Goal: Find specific page/section: Find specific page/section

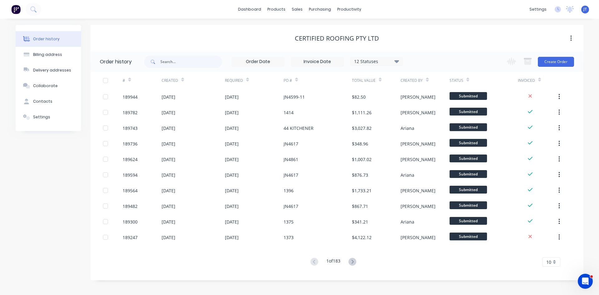
click at [243, 32] on div "Certified Roofing Pty Ltd" at bounding box center [337, 38] width 493 height 27
click at [354, 25] on link "Workflow" at bounding box center [373, 29] width 83 height 12
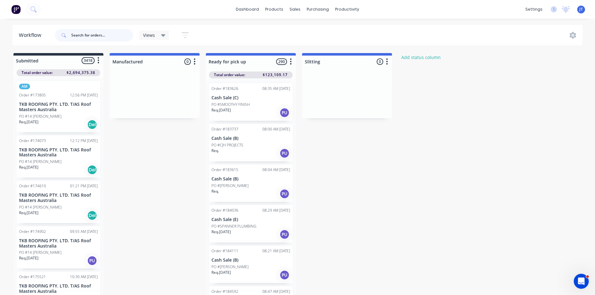
click at [77, 37] on input "text" at bounding box center [102, 35] width 62 height 12
type input "apollo"
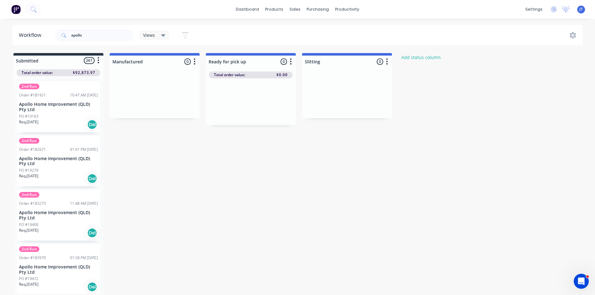
click at [185, 36] on icon "button" at bounding box center [185, 35] width 5 height 1
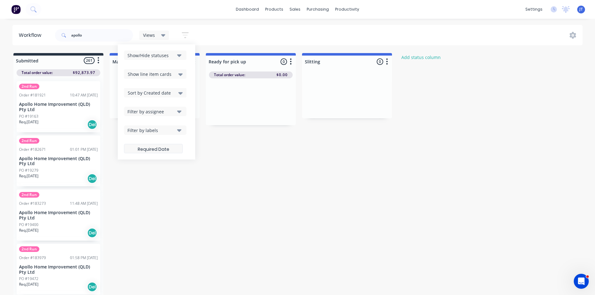
click at [161, 152] on label at bounding box center [153, 148] width 59 height 9
click at [161, 152] on input at bounding box center [153, 149] width 58 height 12
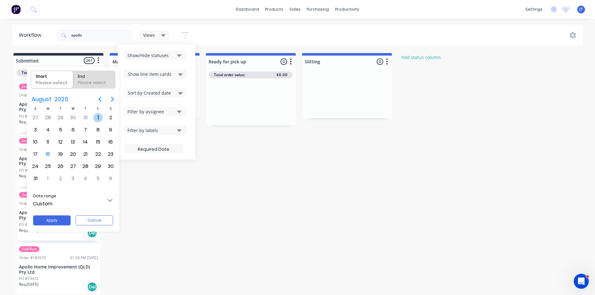
click at [94, 118] on div "1" at bounding box center [97, 117] width 9 height 9
radio input "false"
radio input "true"
click at [33, 178] on div "31" at bounding box center [35, 178] width 9 height 9
type input "[DATE] - [DATE]"
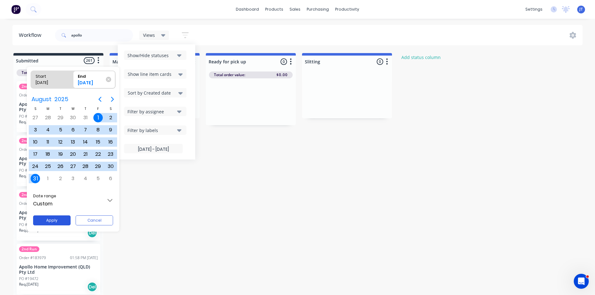
click at [53, 219] on button "Apply" at bounding box center [51, 220] width 37 height 10
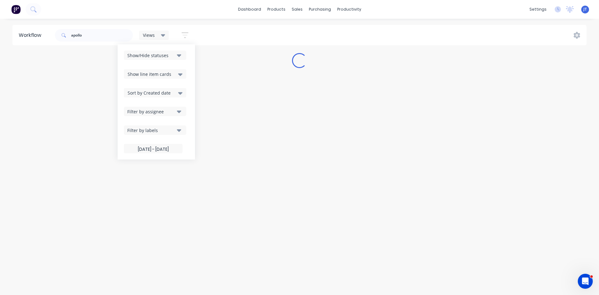
click at [249, 166] on div "Workflow apollo Views Save new view None (Default) edit Show/Hide statuses Show…" at bounding box center [299, 154] width 599 height 258
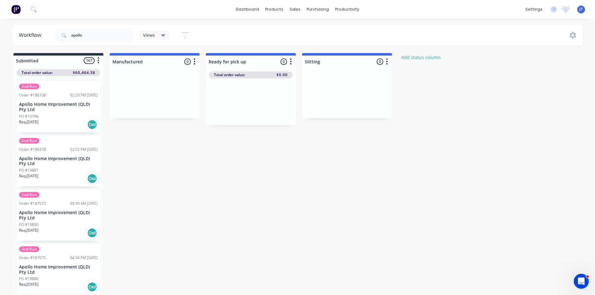
click at [21, 9] on button at bounding box center [15, 9] width 13 height 12
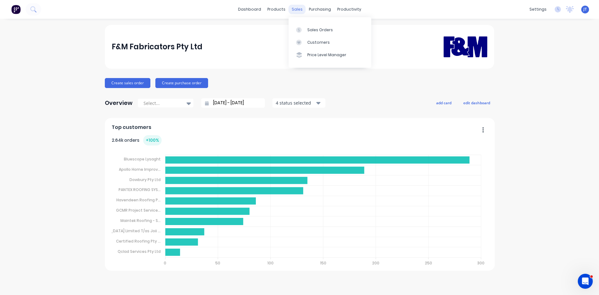
click at [304, 9] on div "sales" at bounding box center [297, 9] width 17 height 9
click at [310, 37] on link "Suppliers" at bounding box center [346, 42] width 83 height 12
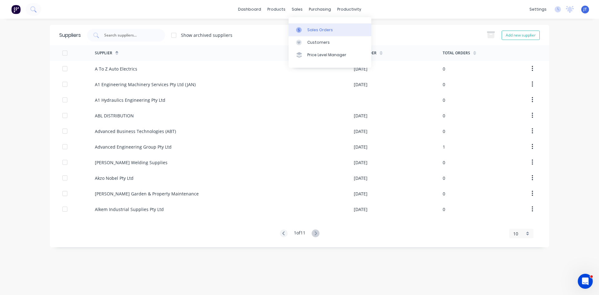
click at [299, 29] on icon at bounding box center [299, 29] width 2 height 3
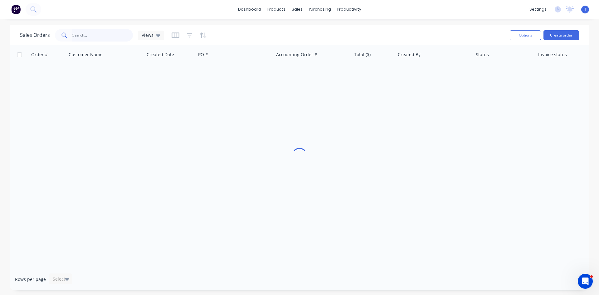
click at [114, 35] on input "text" at bounding box center [102, 35] width 61 height 12
click at [176, 36] on icon "button" at bounding box center [176, 35] width 8 height 6
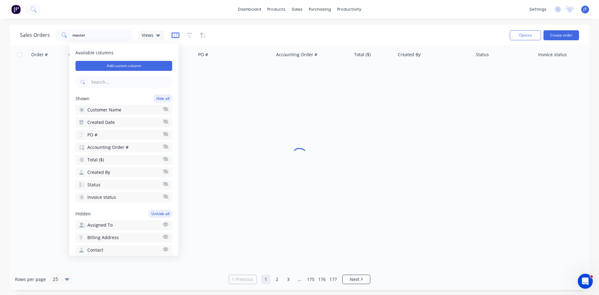
click at [176, 36] on icon "button" at bounding box center [176, 35] width 8 height 6
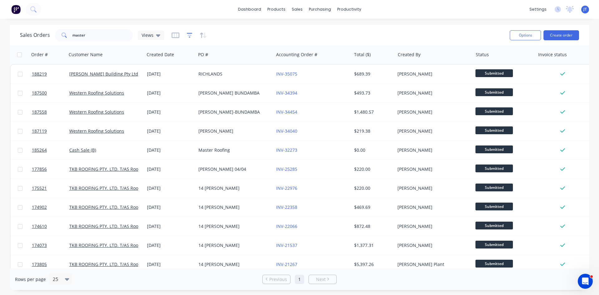
click at [190, 34] on icon "button" at bounding box center [190, 35] width 6 height 6
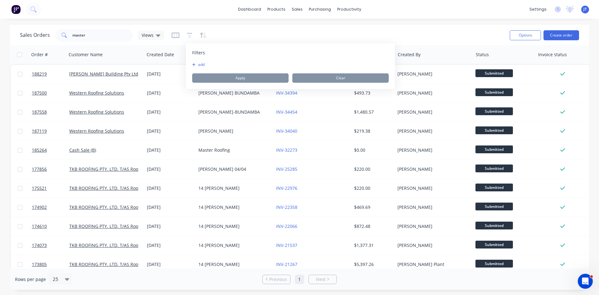
click at [198, 62] on button "add" at bounding box center [200, 64] width 16 height 5
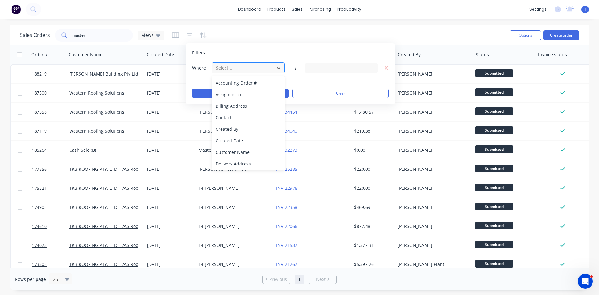
click at [257, 66] on div at bounding box center [243, 68] width 56 height 8
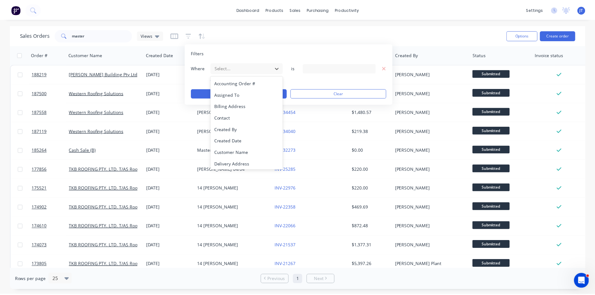
scroll to position [151, 0]
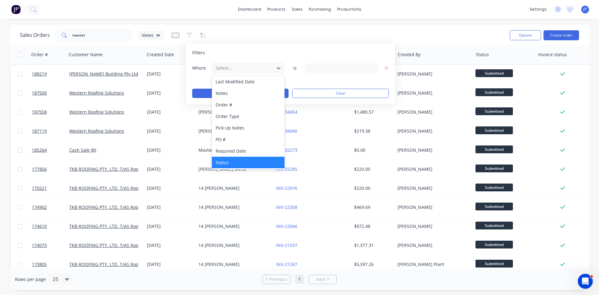
click at [240, 157] on div "Status" at bounding box center [248, 163] width 73 height 12
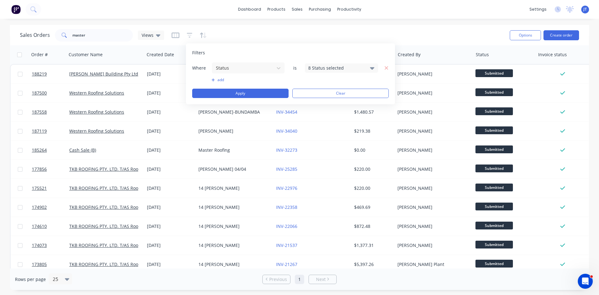
click at [334, 58] on div "Filters Where Status is 8 Status selected add Apply Clear" at bounding box center [290, 73] width 209 height 61
click at [332, 63] on div "8 Status selected" at bounding box center [341, 67] width 73 height 9
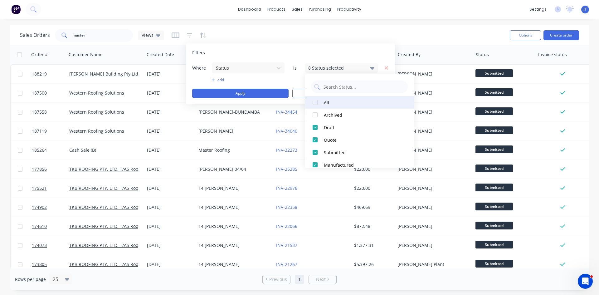
click at [324, 104] on button "All" at bounding box center [359, 102] width 109 height 12
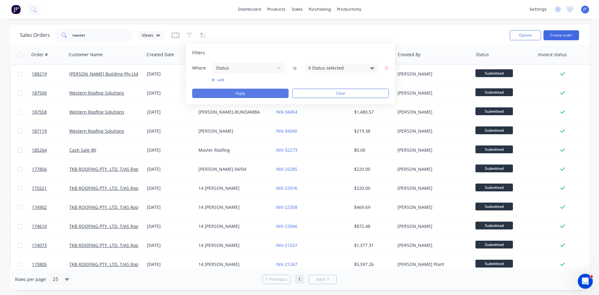
click at [263, 94] on button "Apply" at bounding box center [240, 93] width 96 height 9
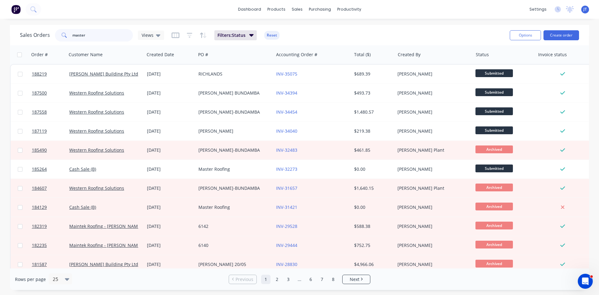
click at [97, 36] on input "master" at bounding box center [102, 35] width 61 height 12
type input "master roofing"
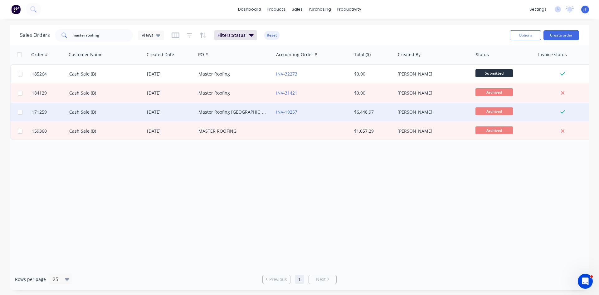
click at [318, 111] on div "INV-19257" at bounding box center [310, 112] width 69 height 6
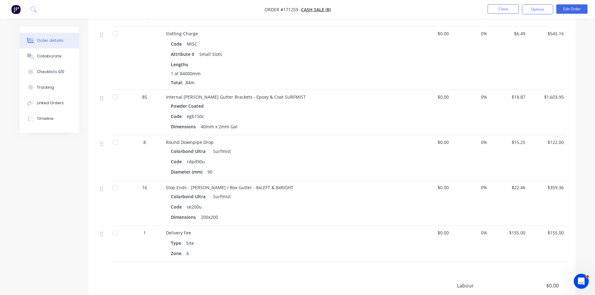
scroll to position [312, 0]
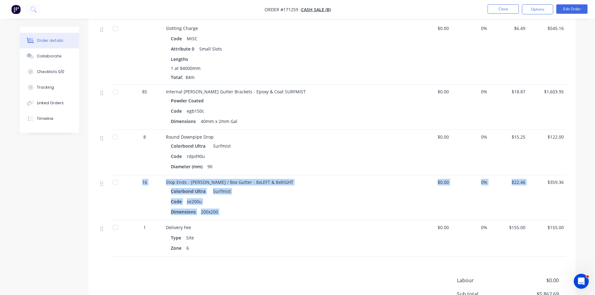
drag, startPoint x: 143, startPoint y: 179, endPoint x: 541, endPoint y: 190, distance: 398.2
click at [541, 190] on div "16 Stop Ends - [PERSON_NAME] / Box Gutter - 8xLEFT & 8xRIGHT Colorbond Ultra Su…" at bounding box center [332, 197] width 468 height 45
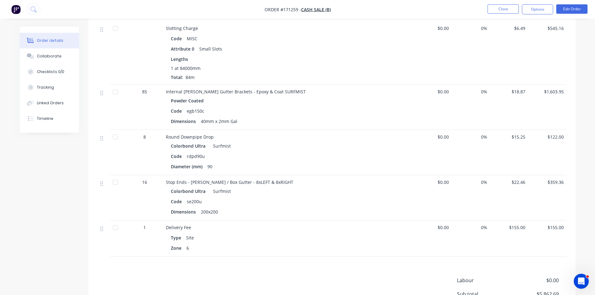
click at [474, 56] on div "0%" at bounding box center [470, 52] width 38 height 63
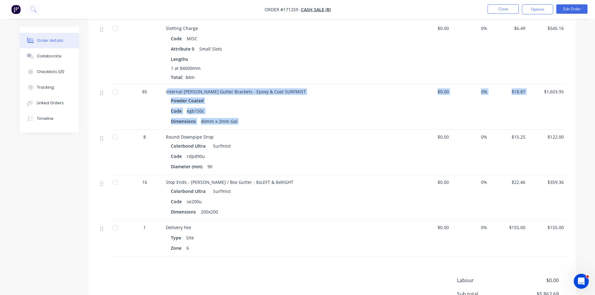
drag, startPoint x: 167, startPoint y: 86, endPoint x: 536, endPoint y: 103, distance: 369.1
click at [536, 103] on div "85 Internal [PERSON_NAME] Gutter Brackets - Epoxy & Coat SURFMIST Powder Coated…" at bounding box center [332, 107] width 468 height 45
click at [536, 103] on div "$1,603.95" at bounding box center [547, 107] width 38 height 45
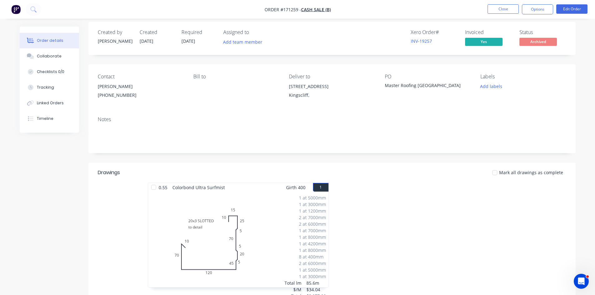
scroll to position [0, 0]
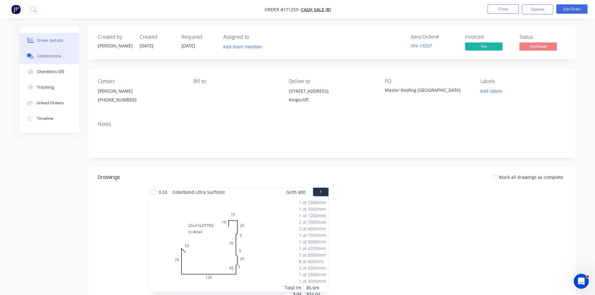
click at [50, 56] on div "Collaborate" at bounding box center [49, 56] width 25 height 6
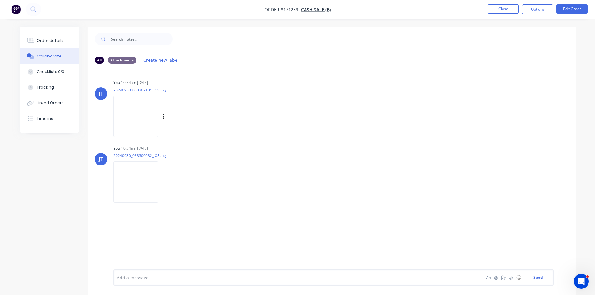
click at [135, 115] on img at bounding box center [135, 116] width 45 height 41
click at [52, 42] on div "Order details" at bounding box center [50, 41] width 27 height 6
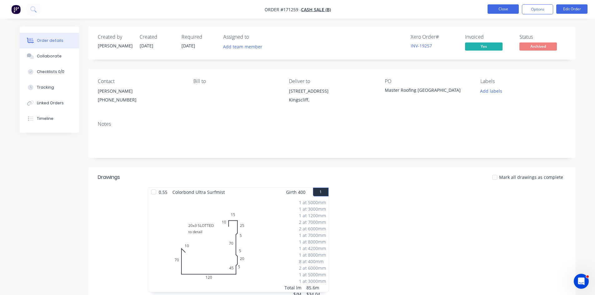
click at [498, 6] on button "Close" at bounding box center [502, 8] width 31 height 9
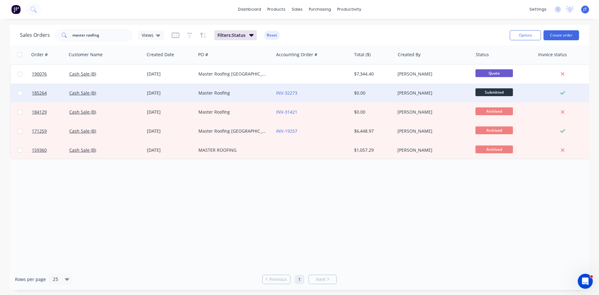
click at [210, 99] on div "Master Roofing" at bounding box center [235, 93] width 78 height 19
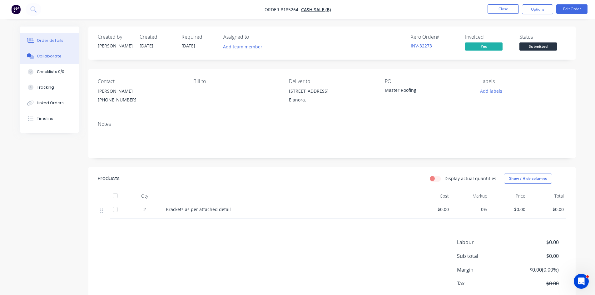
click at [55, 58] on div "Collaborate" at bounding box center [49, 56] width 25 height 6
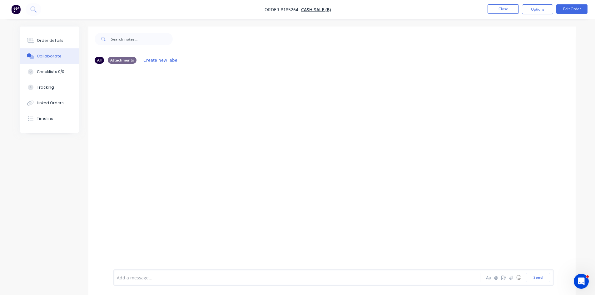
drag, startPoint x: 404, startPoint y: 93, endPoint x: 346, endPoint y: 90, distance: 57.9
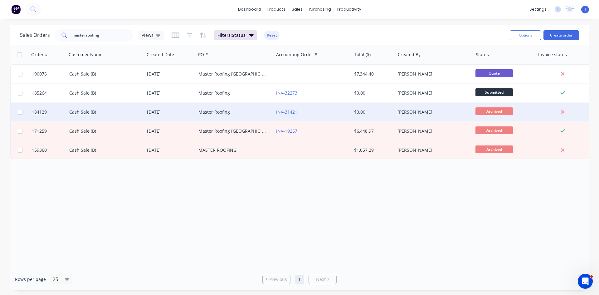
click at [245, 111] on div "Master Roofing" at bounding box center [233, 112] width 69 height 6
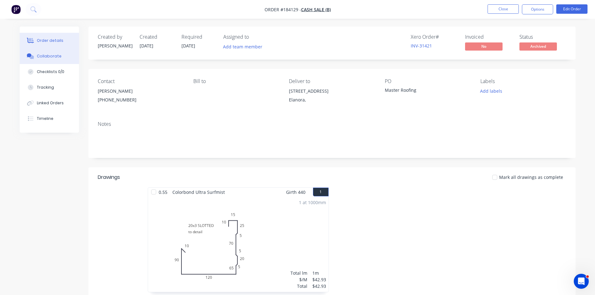
click at [54, 55] on div "Collaborate" at bounding box center [49, 56] width 25 height 6
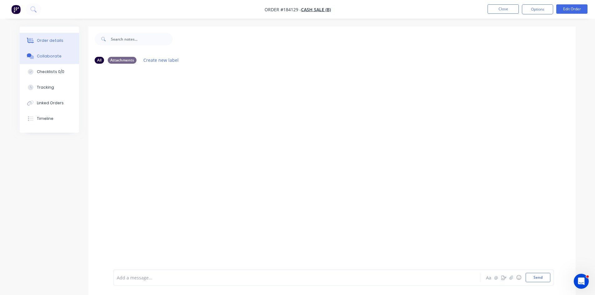
click at [56, 43] on button "Order details" at bounding box center [49, 41] width 59 height 16
drag, startPoint x: 322, startPoint y: 40, endPoint x: 326, endPoint y: 40, distance: 4.4
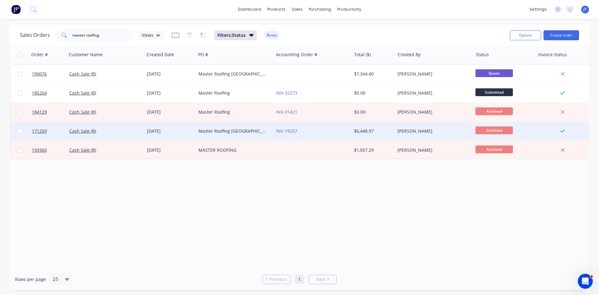
click at [230, 130] on div "Master Roofing [GEOGRAPHIC_DATA]" at bounding box center [233, 131] width 69 height 6
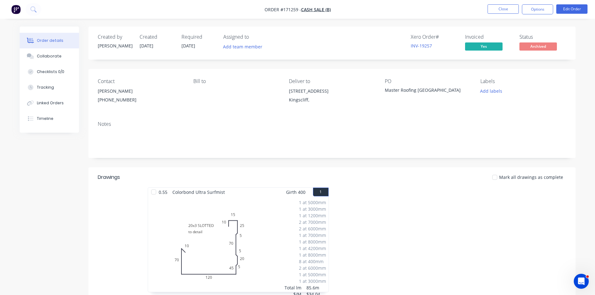
drag, startPoint x: 121, startPoint y: 24, endPoint x: 129, endPoint y: 22, distance: 8.0
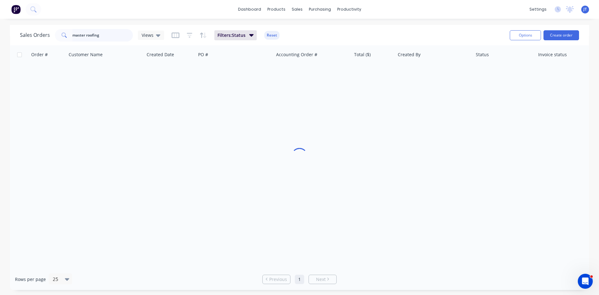
drag, startPoint x: 116, startPoint y: 36, endPoint x: 0, endPoint y: 58, distance: 118.6
click at [0, 55] on div "Sales Orders master roofing Views Filters: Status Reset Options Create order Or…" at bounding box center [299, 157] width 599 height 265
type input "eddy ave"
click at [322, 37] on div "Sales Orders eddy ave Views Filters: Status Reset" at bounding box center [262, 34] width 485 height 15
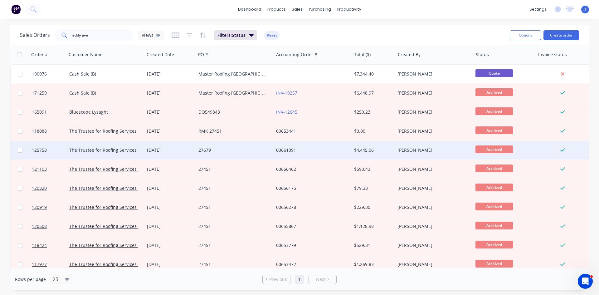
click at [338, 152] on div "00661091" at bounding box center [310, 150] width 69 height 6
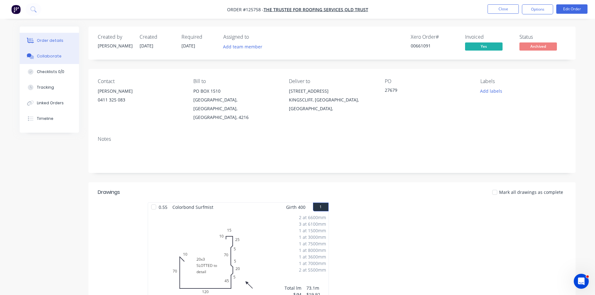
click at [52, 55] on div "Collaborate" at bounding box center [49, 56] width 25 height 6
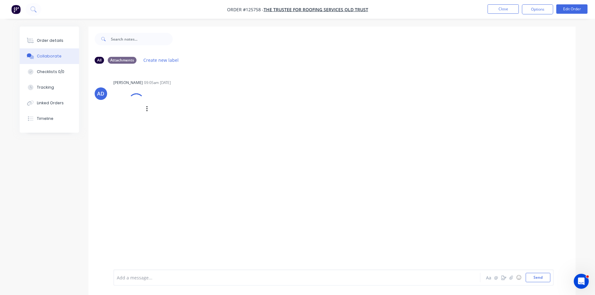
click at [136, 104] on div at bounding box center [136, 101] width 21 height 21
click at [161, 116] on div "Labels Download Delete" at bounding box center [196, 116] width 70 height 9
click at [165, 116] on div "Labels Download Delete" at bounding box center [196, 116] width 70 height 9
click at [163, 117] on icon "button" at bounding box center [164, 116] width 2 height 7
click at [178, 131] on button "Download" at bounding box center [204, 133] width 70 height 14
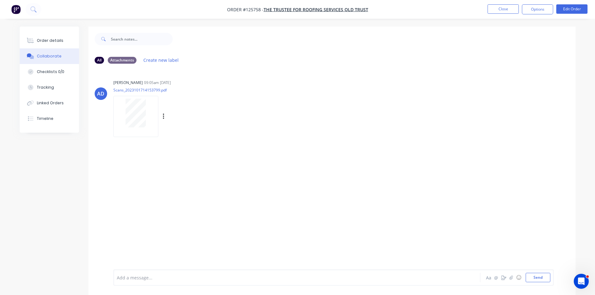
drag, startPoint x: 87, startPoint y: 33, endPoint x: 98, endPoint y: 28, distance: 12.1
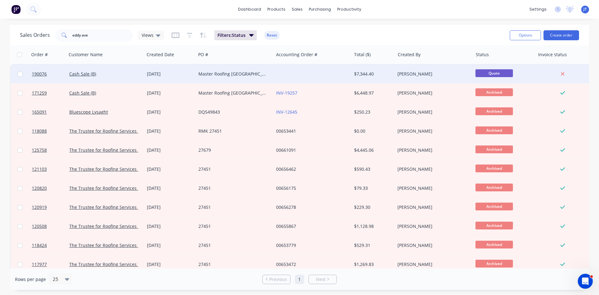
click at [229, 76] on div "Master Roofing [GEOGRAPHIC_DATA]" at bounding box center [233, 74] width 69 height 6
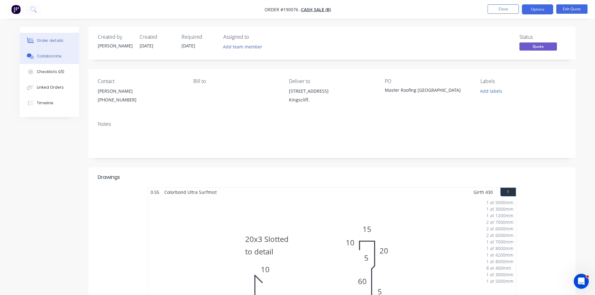
click at [45, 54] on div "Collaborate" at bounding box center [49, 56] width 25 height 6
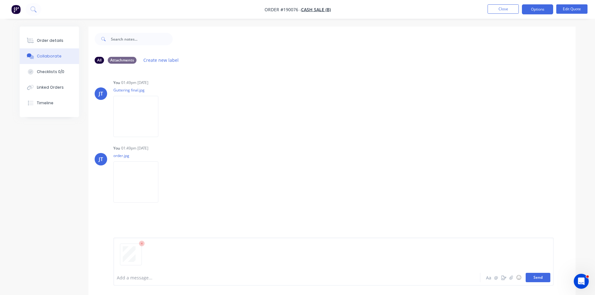
click at [534, 278] on button "Send" at bounding box center [537, 277] width 25 height 9
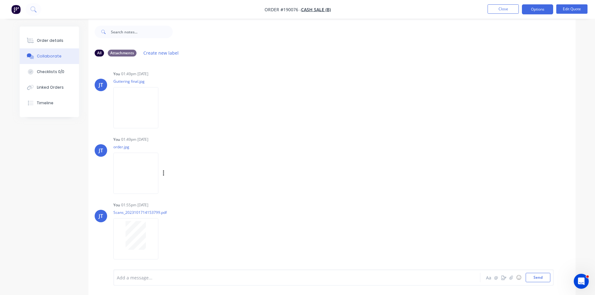
scroll to position [9, 0]
click at [22, 12] on button "button" at bounding box center [15, 9] width 13 height 10
